Goal: Task Accomplishment & Management: Complete application form

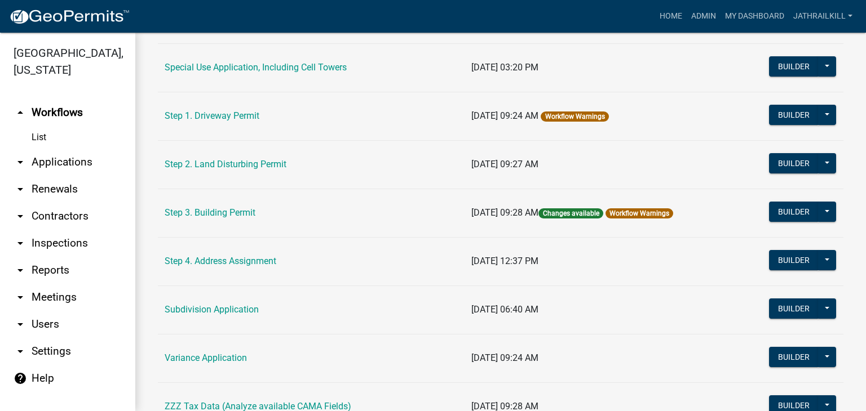
scroll to position [637, 0]
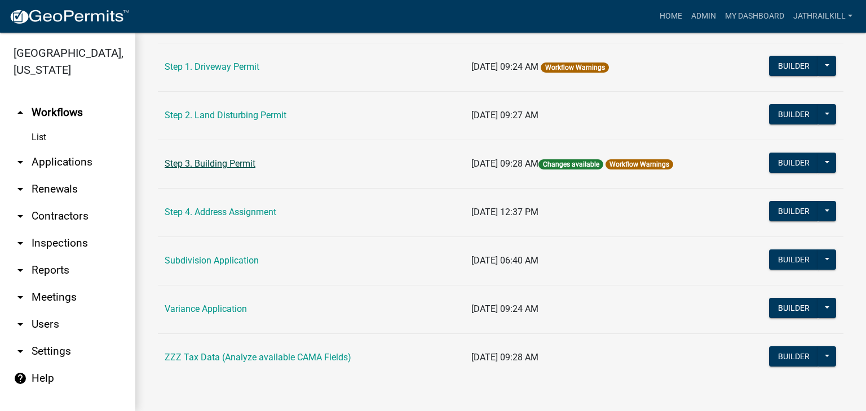
click at [214, 159] on link "Step 3. Building Permit" at bounding box center [210, 163] width 91 height 11
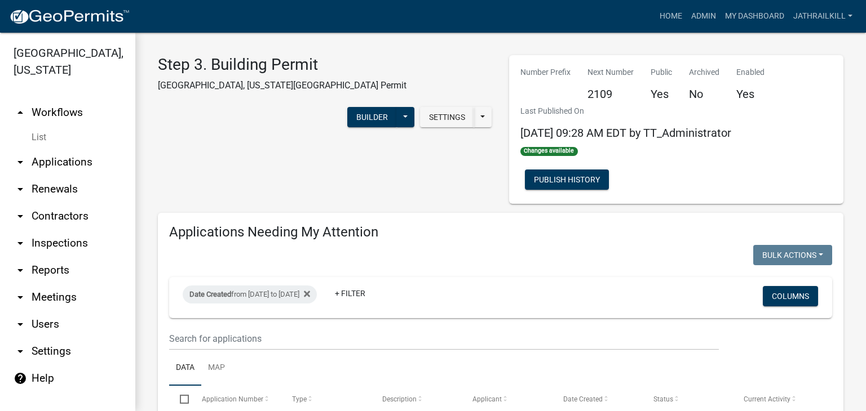
select select "2: 50"
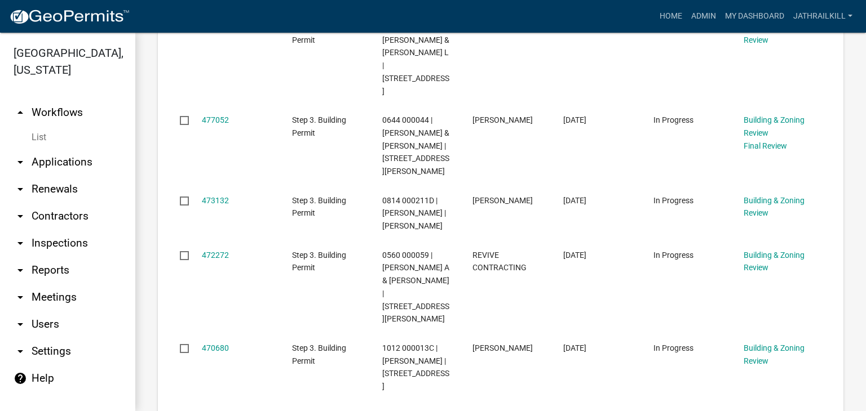
scroll to position [958, 0]
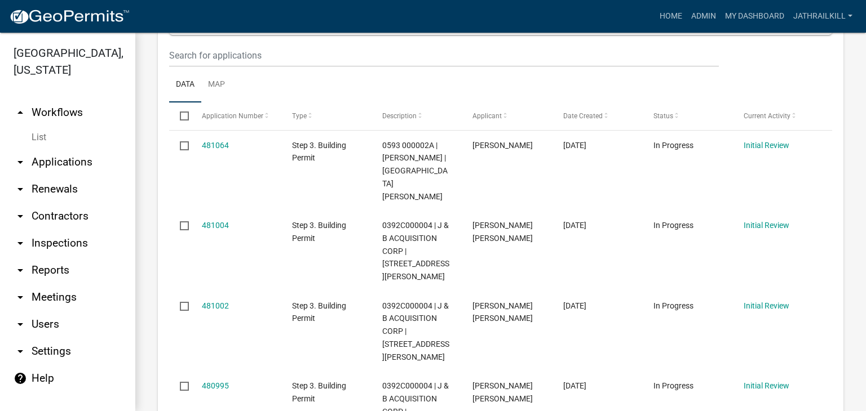
click at [350, 253] on datatable-body-cell "Step 3. Building Permit" at bounding box center [326, 251] width 90 height 81
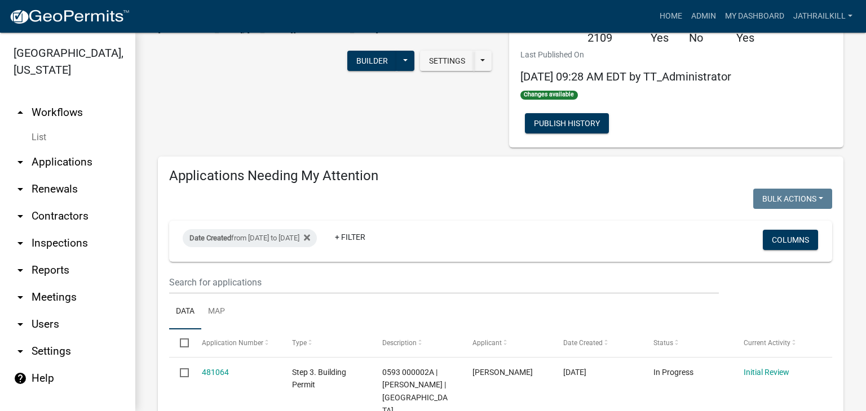
scroll to position [0, 0]
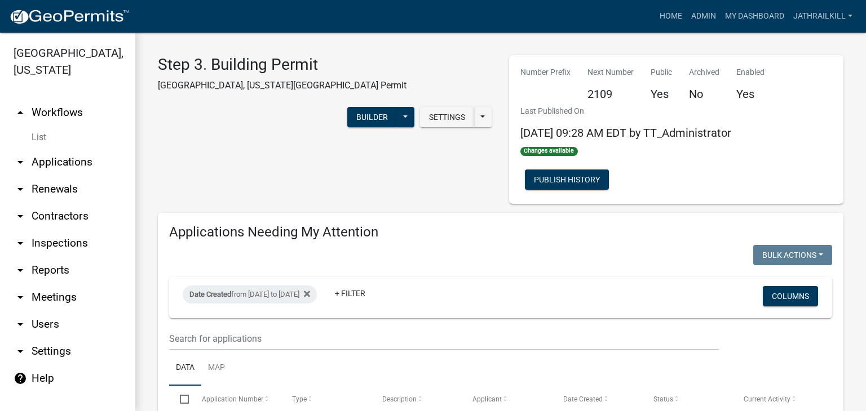
click at [62, 130] on link "List" at bounding box center [67, 137] width 135 height 23
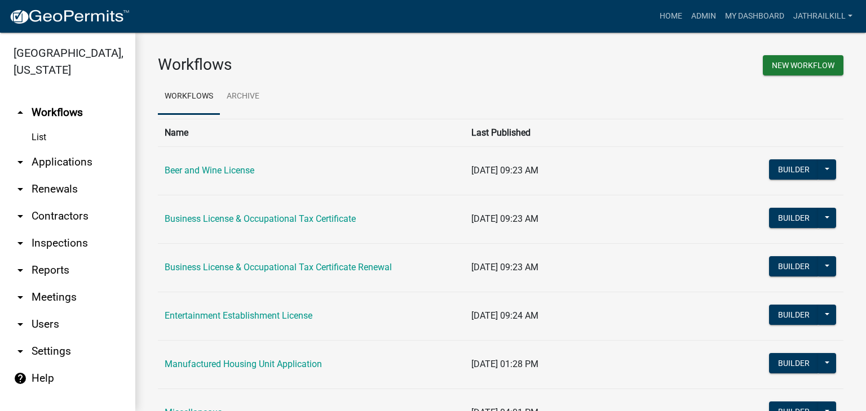
click at [66, 149] on link "arrow_drop_down Applications" at bounding box center [67, 162] width 135 height 27
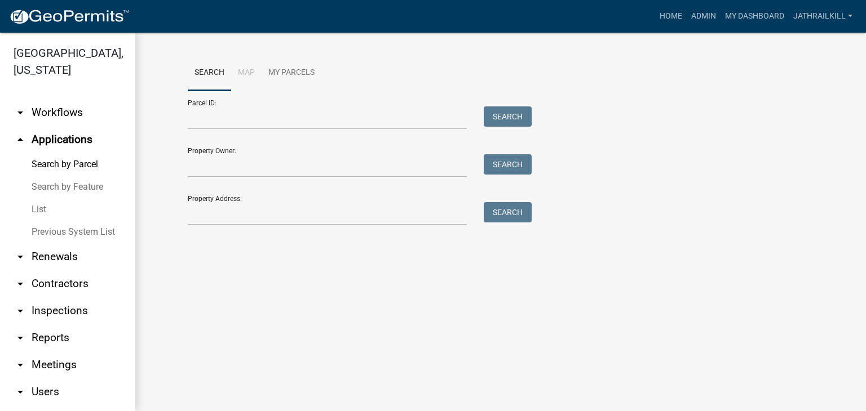
click at [319, 229] on div "Search Map My Parcels Parcel ID: Search Property Owner: Search Property Address…" at bounding box center [500, 145] width 642 height 180
click at [383, 225] on input "Property Address:" at bounding box center [327, 213] width 279 height 23
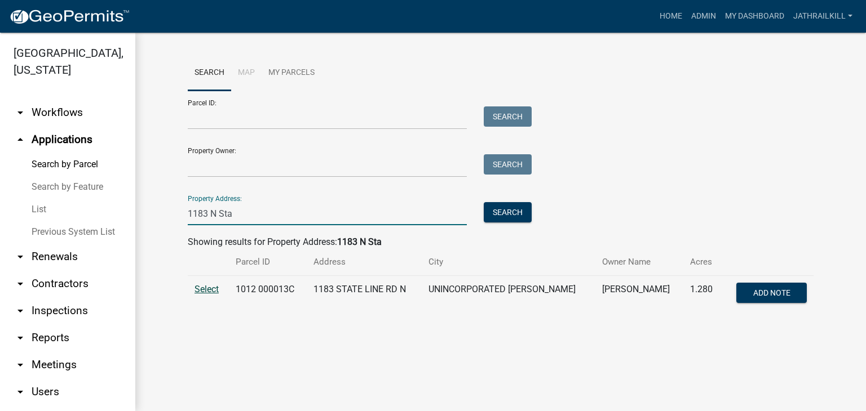
type input "1183 N Sta"
click at [214, 285] on span "Select" at bounding box center [206, 289] width 24 height 11
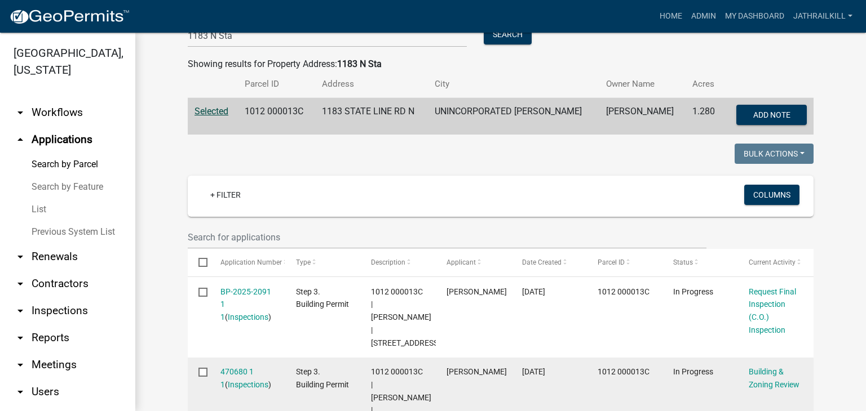
scroll to position [225, 0]
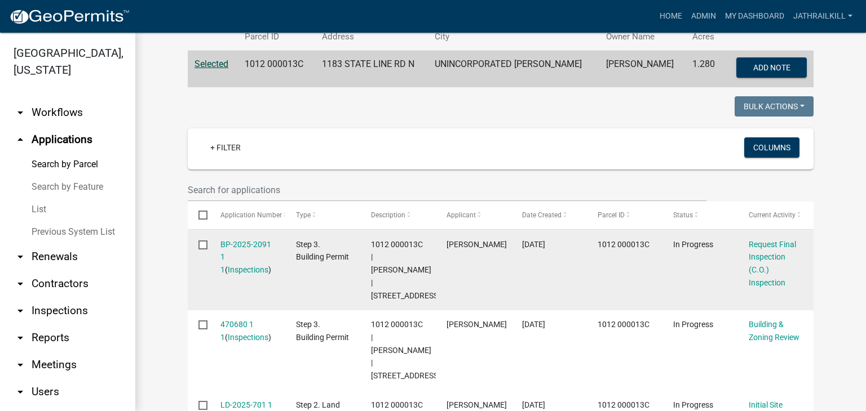
click at [739, 254] on datatable-body-cell "Request Final Inspection (C.O.) Inspection" at bounding box center [776, 270] width 76 height 81
click at [752, 258] on link "Request Final Inspection (C.O.) Inspection" at bounding box center [771, 263] width 47 height 47
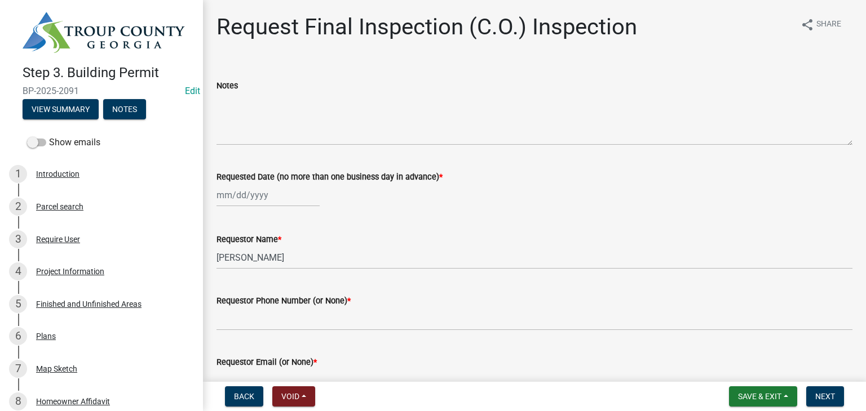
click at [239, 181] on label "Requested Date (no more than one business day in advance) *" at bounding box center [329, 178] width 226 height 8
click at [239, 184] on input "Requested Date (no more than one business day in advance) *" at bounding box center [267, 195] width 103 height 23
select select "9"
select select "2025"
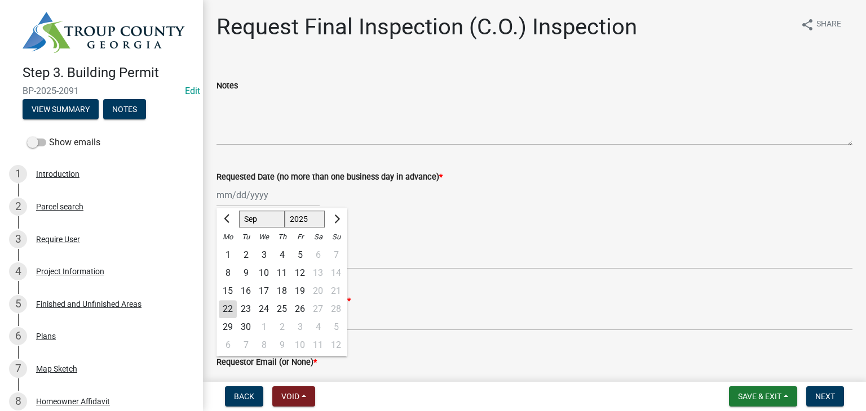
click at [243, 190] on div "[PERSON_NAME] Feb Mar Apr [PERSON_NAME][DATE] Oct Nov [DATE] 1526 1527 1528 152…" at bounding box center [267, 195] width 103 height 23
click at [460, 287] on div "Requestor Phone Number (or None) *" at bounding box center [534, 304] width 636 height 52
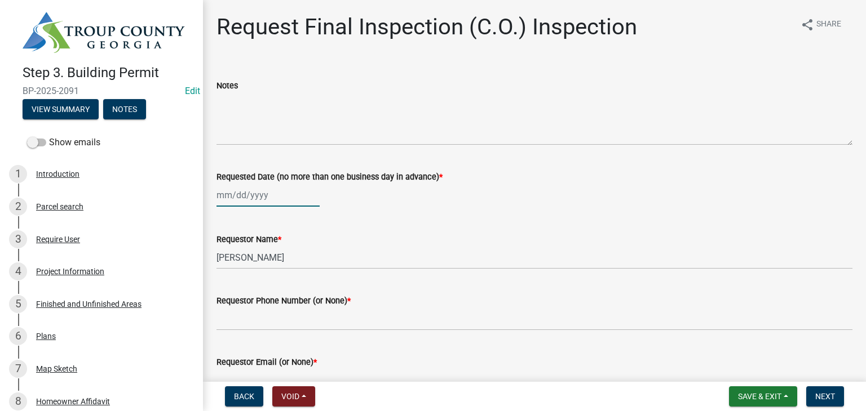
click at [270, 197] on div at bounding box center [267, 195] width 103 height 23
select select "9"
select select "2025"
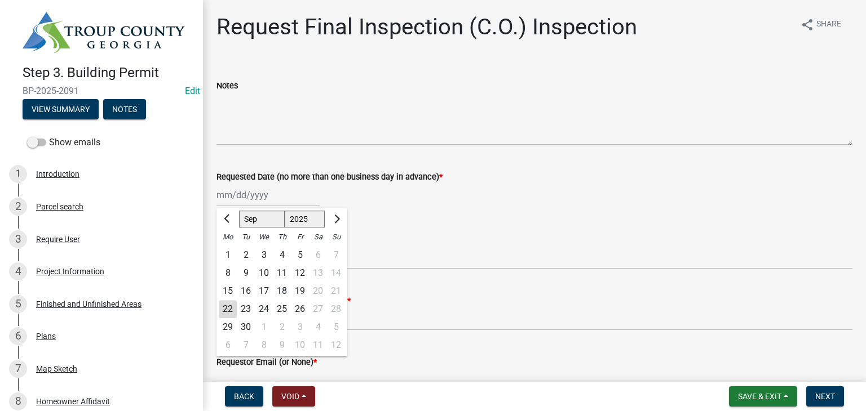
click at [221, 303] on div "22" at bounding box center [228, 309] width 18 height 18
type input "[DATE]"
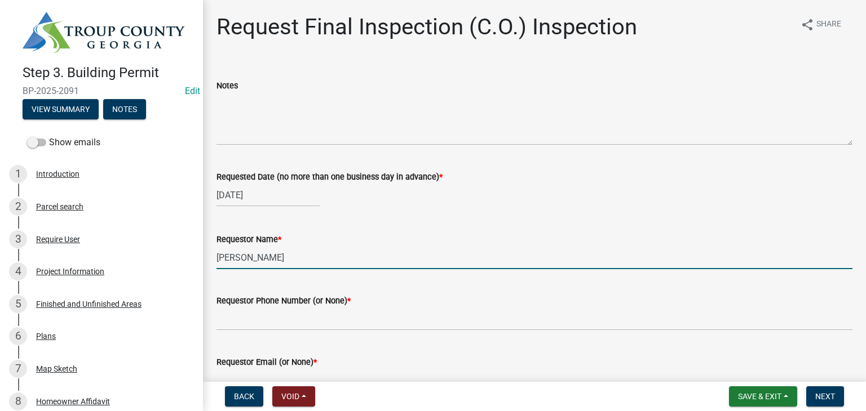
drag, startPoint x: 243, startPoint y: 265, endPoint x: 265, endPoint y: 255, distance: 24.0
click at [246, 263] on input "[PERSON_NAME]" at bounding box center [534, 257] width 636 height 23
click at [265, 255] on input "[PERSON_NAME]" at bounding box center [534, 257] width 636 height 23
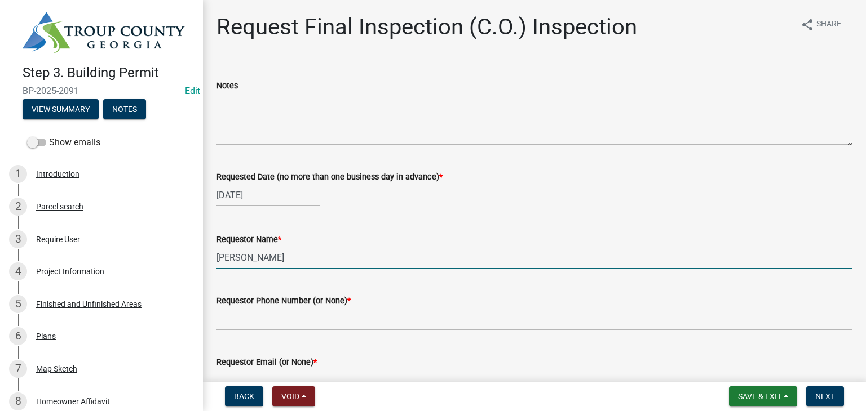
type input "[PERSON_NAME]"
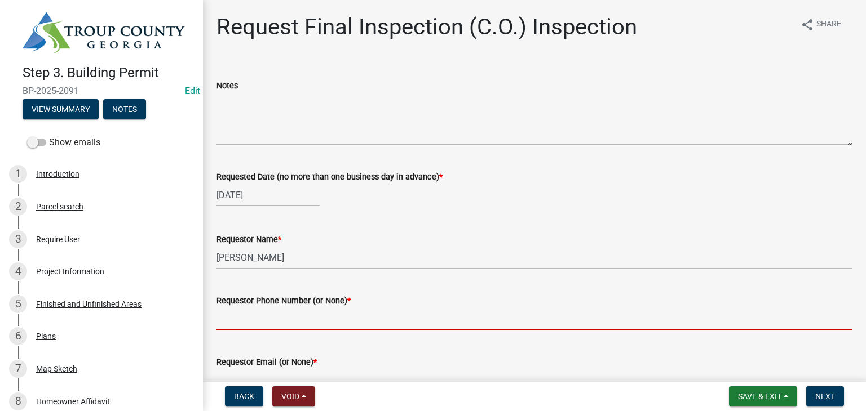
drag, startPoint x: 296, startPoint y: 329, endPoint x: 311, endPoint y: 309, distance: 24.6
click at [296, 329] on input "Requestor Phone Number (or None) *" at bounding box center [534, 319] width 636 height 23
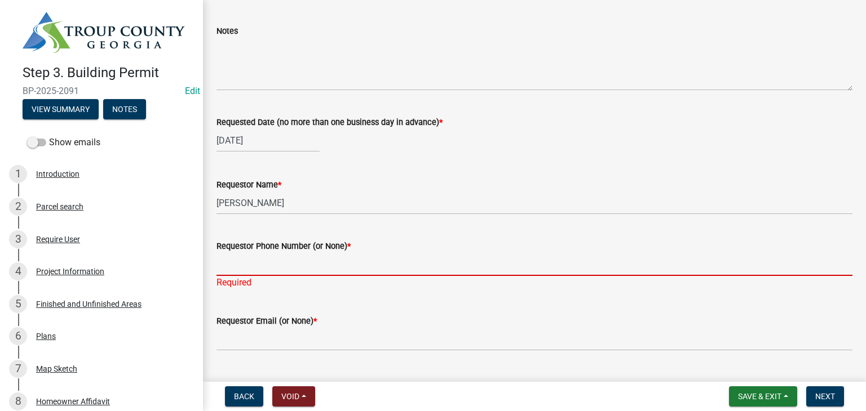
scroll to position [113, 0]
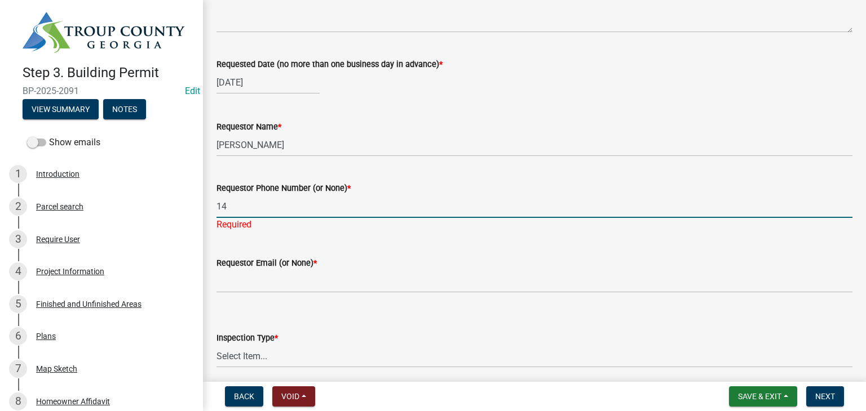
type input "1"
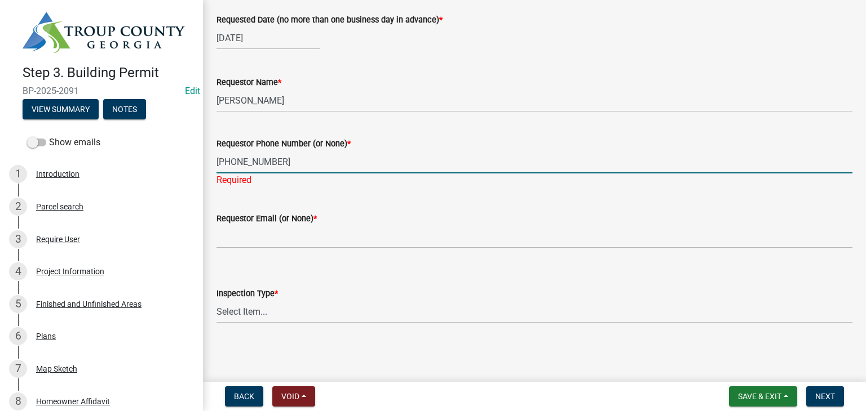
type input "[PHONE_NUMBER]"
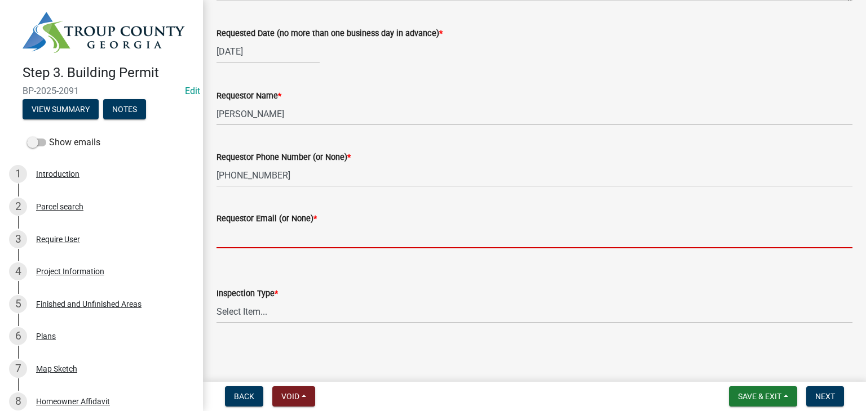
scroll to position [144, 0]
drag, startPoint x: 296, startPoint y: 232, endPoint x: 304, endPoint y: 235, distance: 9.1
click at [298, 230] on input "Requestor Email (or None) *" at bounding box center [534, 236] width 636 height 23
type input "None"
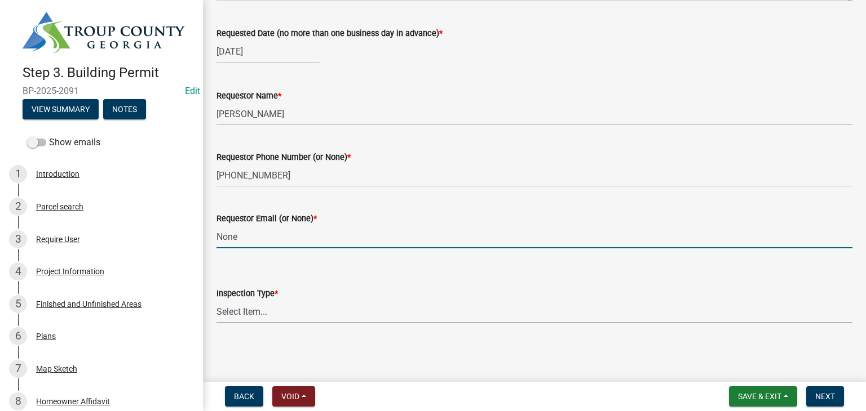
click at [298, 311] on select "Select Item... Final Inspection (C.O.)" at bounding box center [534, 311] width 636 height 23
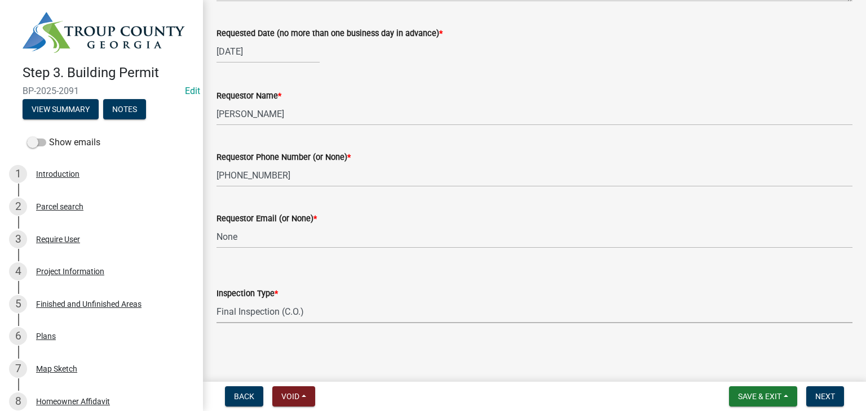
click at [216, 300] on select "Select Item... Final Inspection (C.O.)" at bounding box center [534, 311] width 636 height 23
select select "6c928486-1faa-4d04-9598-905eebfdff84"
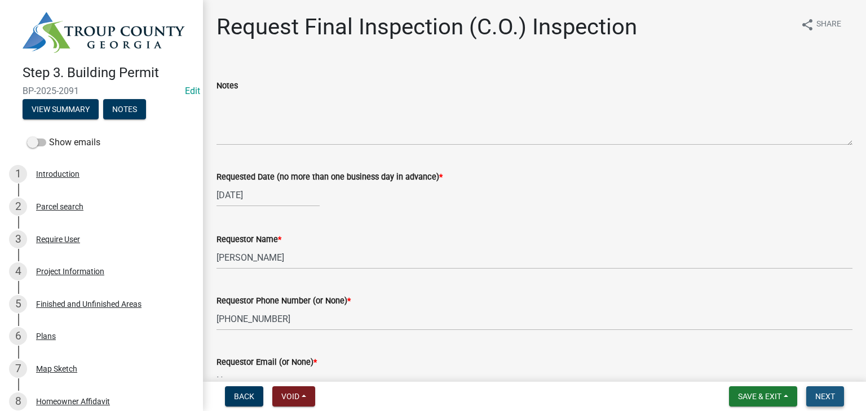
click at [817, 401] on span "Next" at bounding box center [825, 396] width 20 height 9
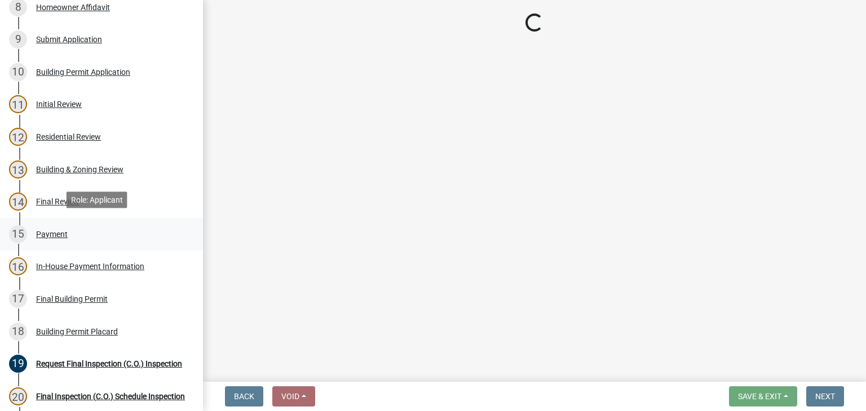
scroll to position [563, 0]
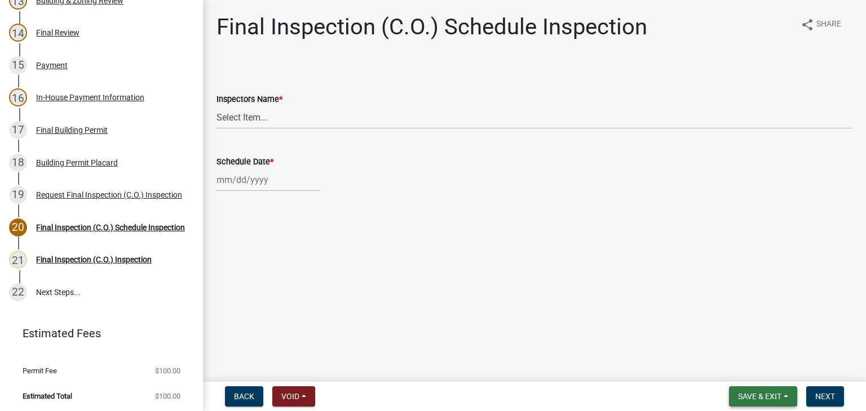
click at [743, 393] on span "Save & Exit" at bounding box center [759, 396] width 43 height 9
click at [732, 379] on button "Save & Exit" at bounding box center [752, 367] width 90 height 27
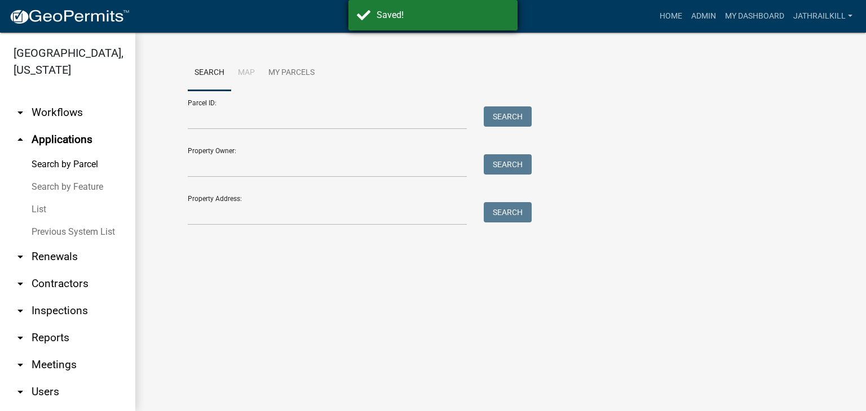
drag, startPoint x: 459, startPoint y: 41, endPoint x: 460, endPoint y: 23, distance: 18.0
click at [458, 39] on div "Search Map My Parcels Parcel ID: Search Property Owner: Search Property Address…" at bounding box center [500, 145] width 730 height 225
click at [460, 23] on div "Saved!" at bounding box center [432, 15] width 169 height 30
